Goal: Task Accomplishment & Management: Complete application form

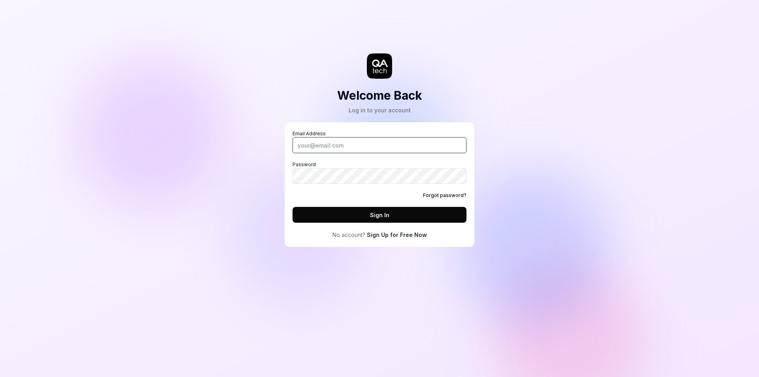
click at [338, 140] on input "Email Address" at bounding box center [380, 145] width 174 height 16
click at [329, 145] on input "Email Address" at bounding box center [380, 145] width 174 height 16
paste input "sp@Learningbank.io"
type input "sp@Learningbank.io"
click at [320, 191] on div "Email Address sp@Learningbank.io Password Forgot password? Sign In" at bounding box center [380, 176] width 174 height 93
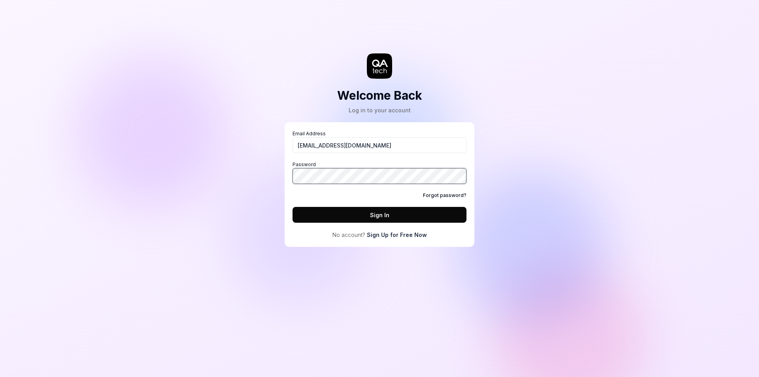
click at [283, 174] on div "Welcome Back Log in to your account Email Address sp@Learningbank.io Password F…" at bounding box center [379, 131] width 237 height 231
drag, startPoint x: 295, startPoint y: 193, endPoint x: 304, endPoint y: 195, distance: 9.4
click at [295, 193] on div "Forgot password?" at bounding box center [380, 195] width 174 height 7
click at [256, 169] on div "Welcome Back Log in to your account Email Address sp@Learningbank.io Password F…" at bounding box center [379, 188] width 759 height 377
click at [322, 210] on button "Sign In" at bounding box center [380, 215] width 174 height 16
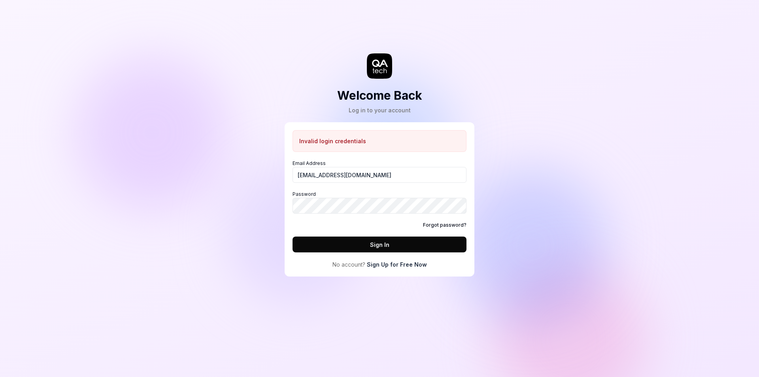
click at [176, 67] on div "Welcome Back Log in to your account Invalid login credentials Email Address sp@…" at bounding box center [379, 188] width 759 height 377
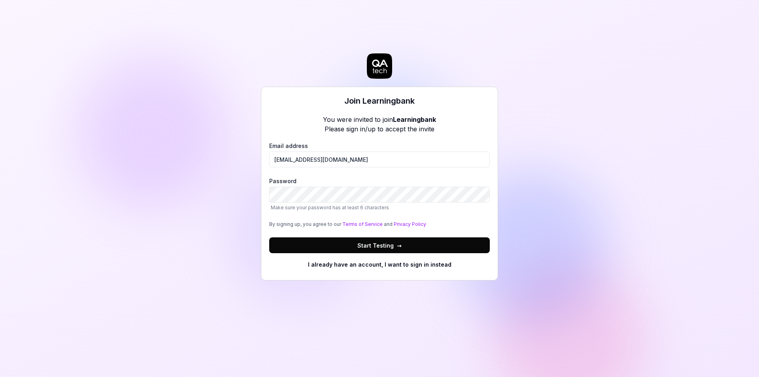
click at [331, 183] on label "Password Make sure your password has at least 6 characters" at bounding box center [379, 194] width 221 height 34
click at [261, 195] on div "Join Learningbank You were invited to join Learningbank Please sign in/up to ac…" at bounding box center [379, 188] width 759 height 377
click at [348, 176] on div "Email address sp@learningbank.io Password Make sure your password has at least …" at bounding box center [379, 197] width 221 height 111
click at [367, 247] on span "Start Testing →" at bounding box center [379, 245] width 44 height 8
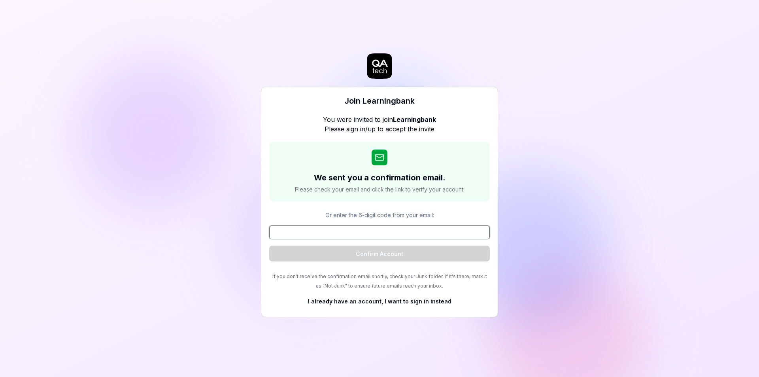
paste input "402222"
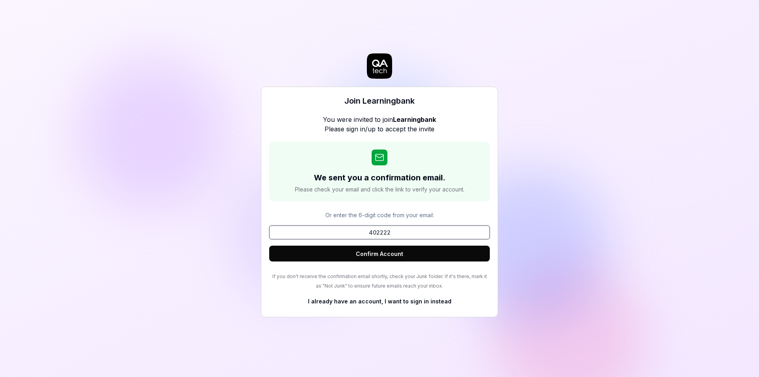
type input "402222"
click at [365, 255] on button "Confirm Account" at bounding box center [379, 254] width 221 height 16
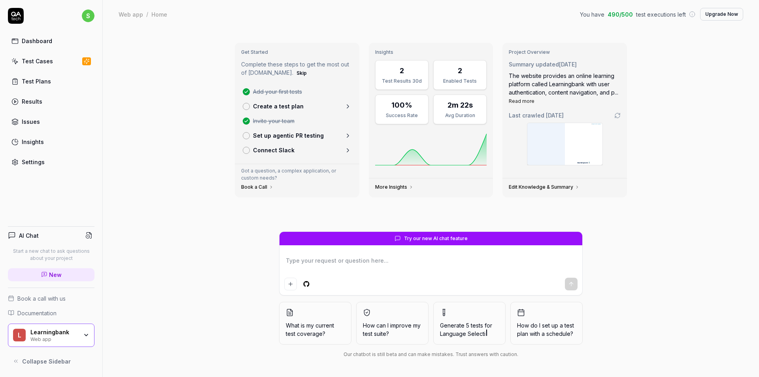
type textarea "*"
